Goal: Information Seeking & Learning: Learn about a topic

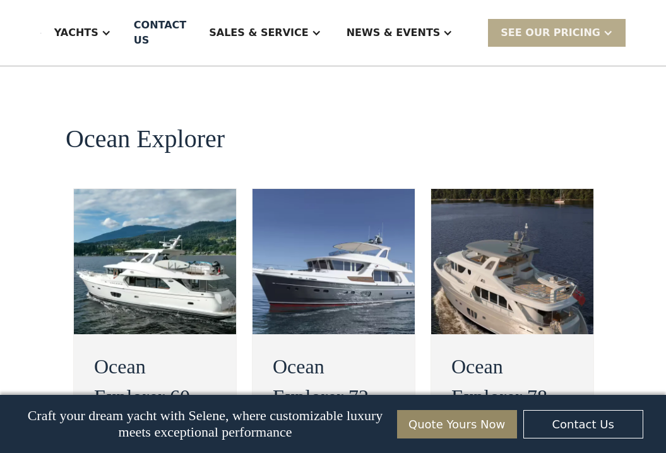
scroll to position [2401, 0]
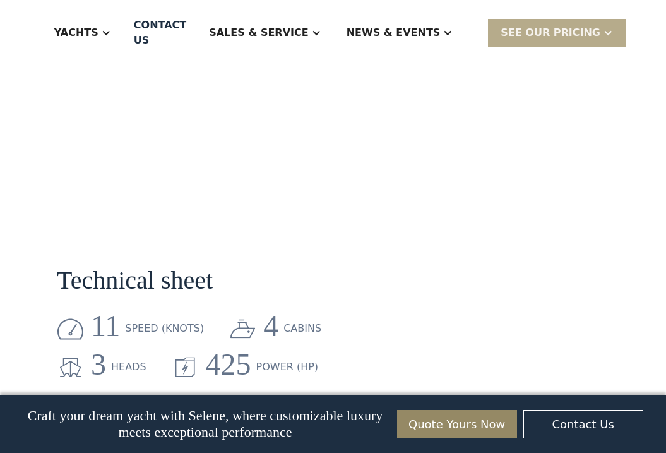
scroll to position [1751, 0]
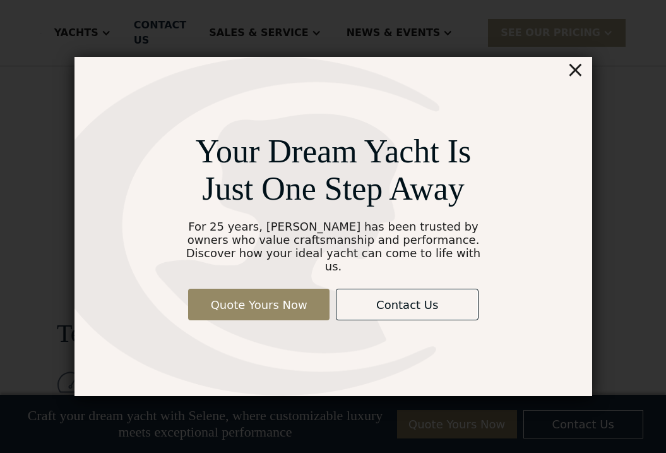
click at [574, 80] on div "×" at bounding box center [575, 69] width 18 height 25
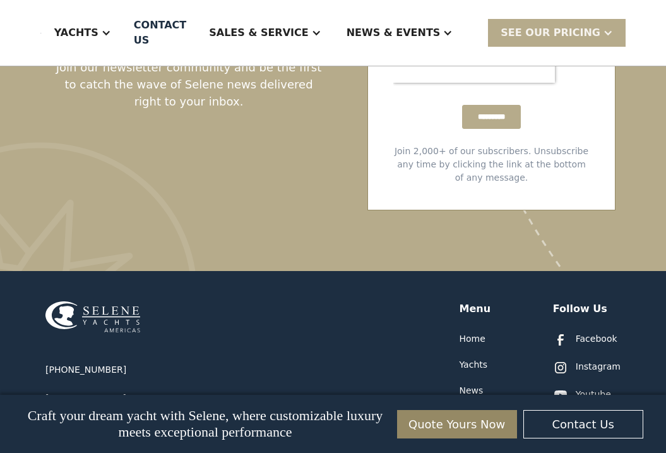
scroll to position [4060, 0]
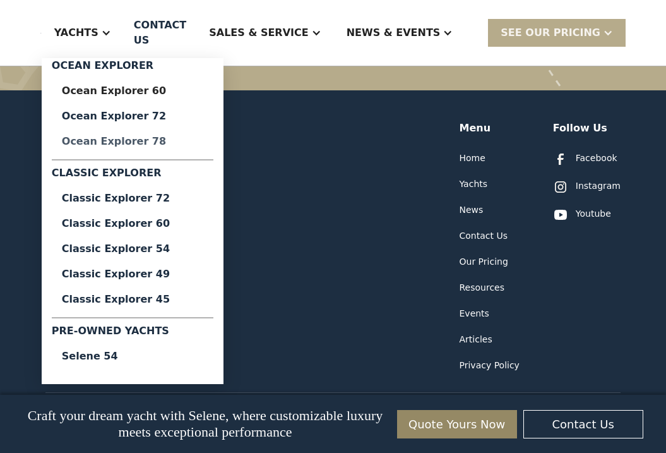
click at [173, 141] on div "Ocean Explorer 78" at bounding box center [132, 141] width 141 height 10
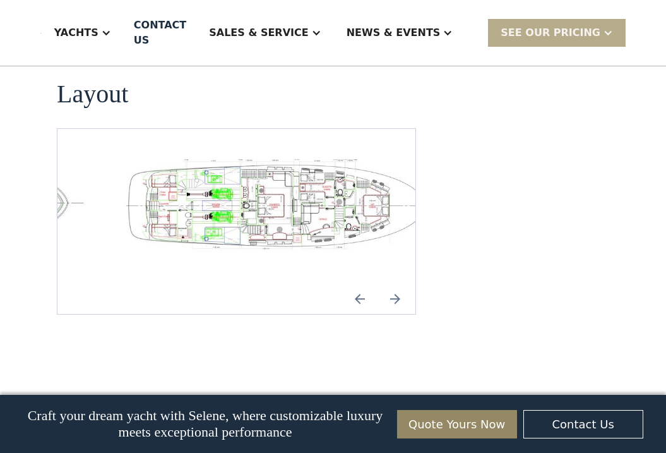
scroll to position [1881, 0]
